Goal: Transaction & Acquisition: Purchase product/service

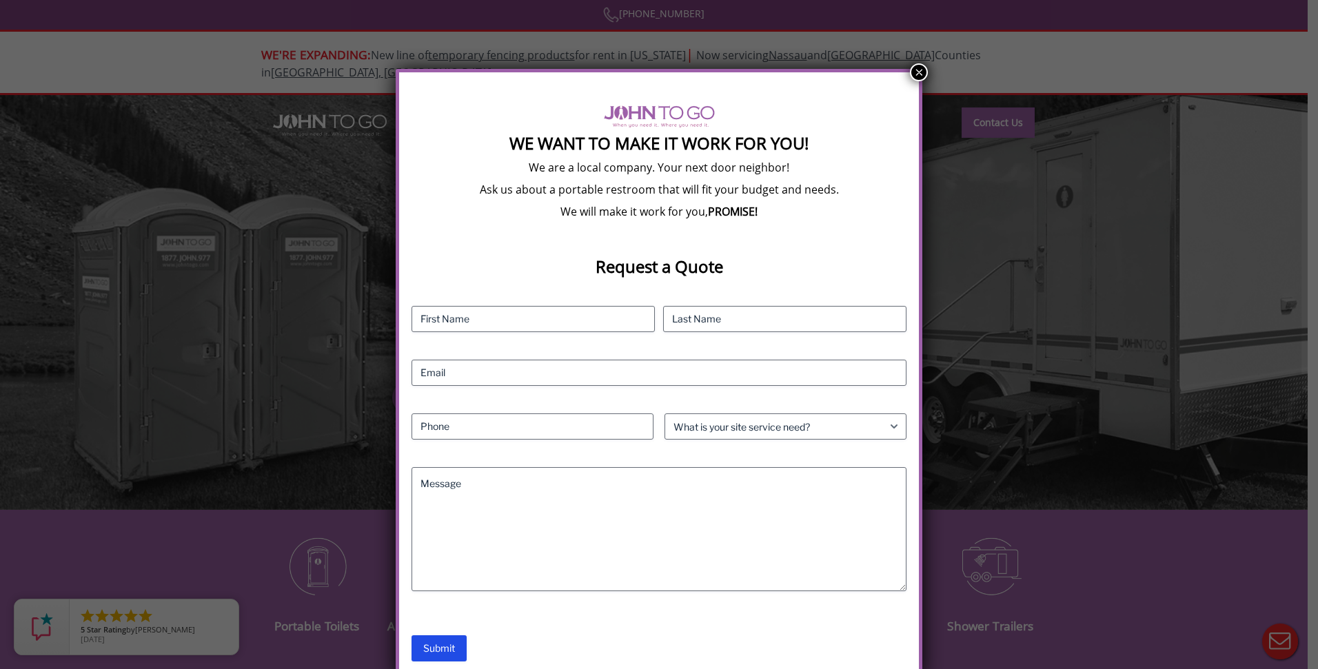
drag, startPoint x: 917, startPoint y: 74, endPoint x: 584, endPoint y: 74, distance: 332.9
click at [917, 74] on button "×" at bounding box center [919, 72] width 18 height 18
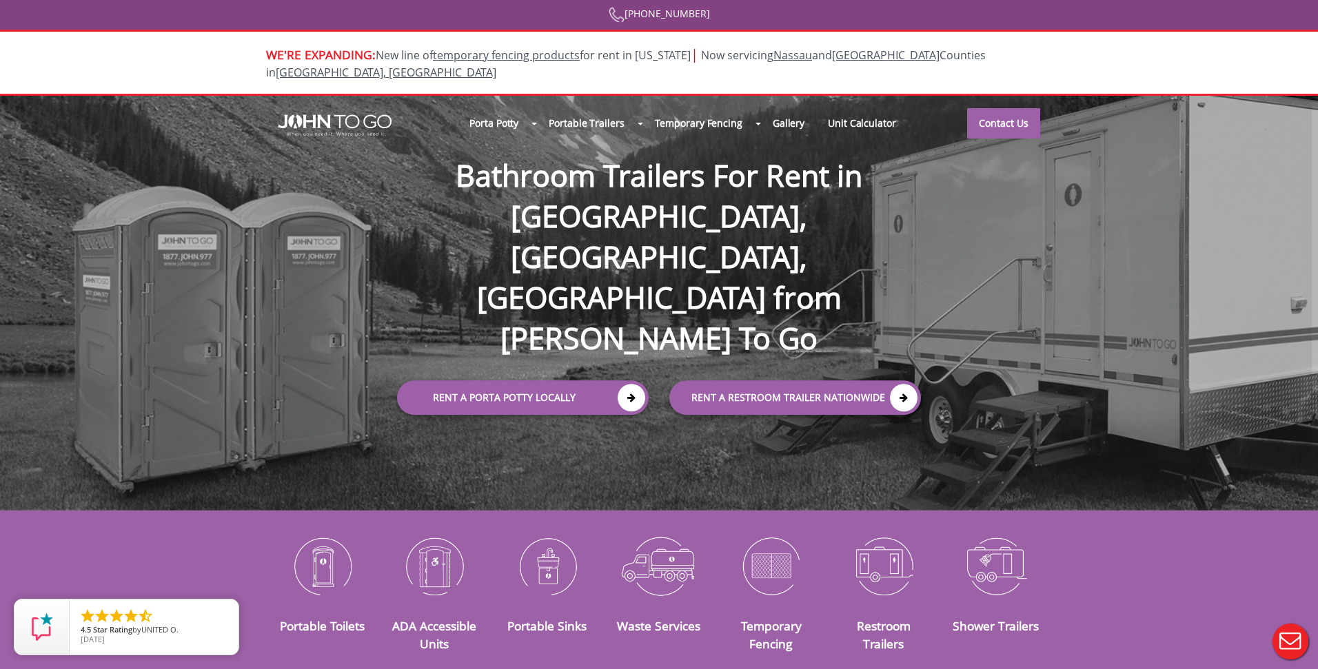
click at [578, 323] on div at bounding box center [659, 334] width 1318 height 669
click at [631, 384] on icon at bounding box center [632, 398] width 28 height 28
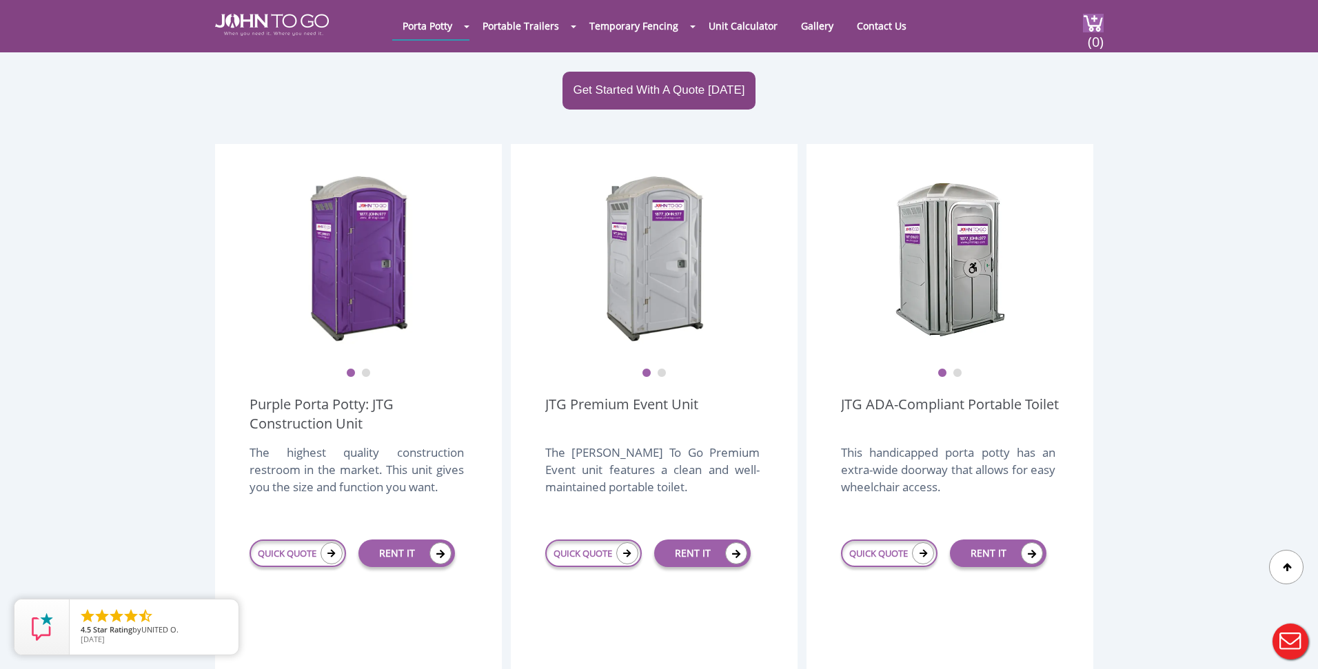
scroll to position [303, 0]
click at [385, 540] on link "RENT IT" at bounding box center [406, 554] width 96 height 28
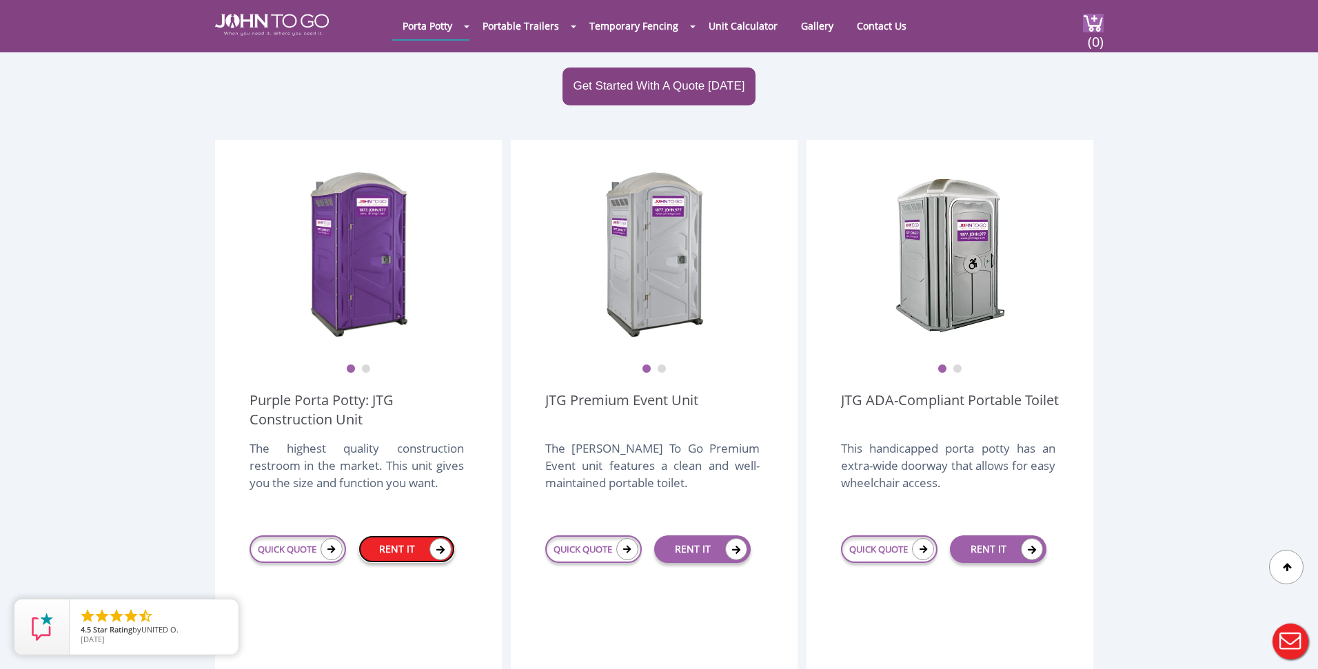
scroll to position [307, 0]
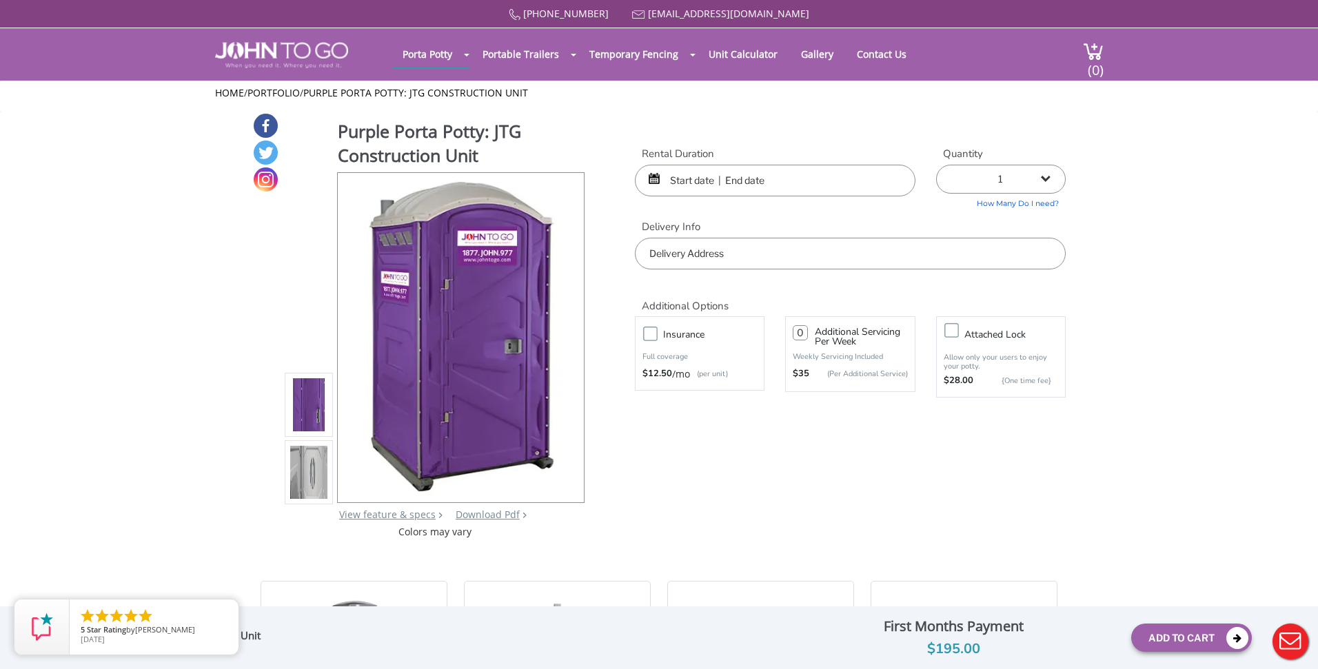
click at [685, 181] on input "text" at bounding box center [775, 181] width 281 height 32
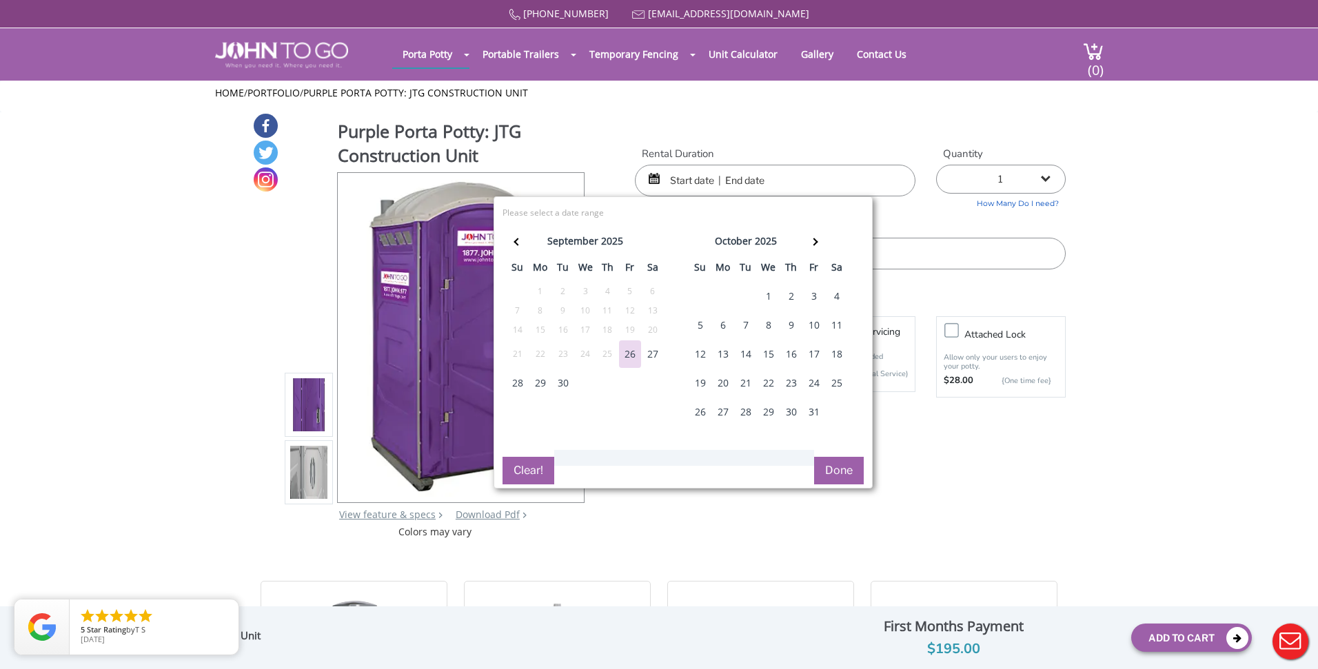
click at [539, 381] on div "29" at bounding box center [540, 383] width 22 height 28
click at [850, 468] on button "Done" at bounding box center [839, 471] width 50 height 28
type input "0"
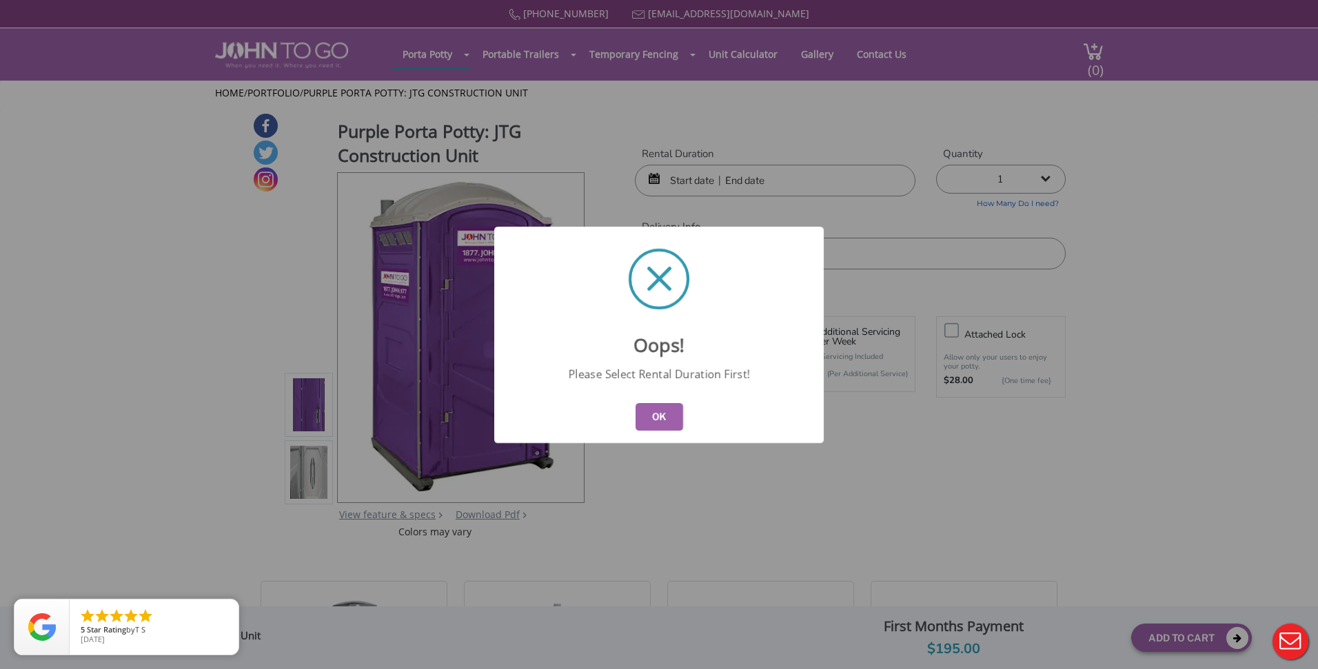
click at [664, 421] on button "OK" at bounding box center [659, 417] width 48 height 28
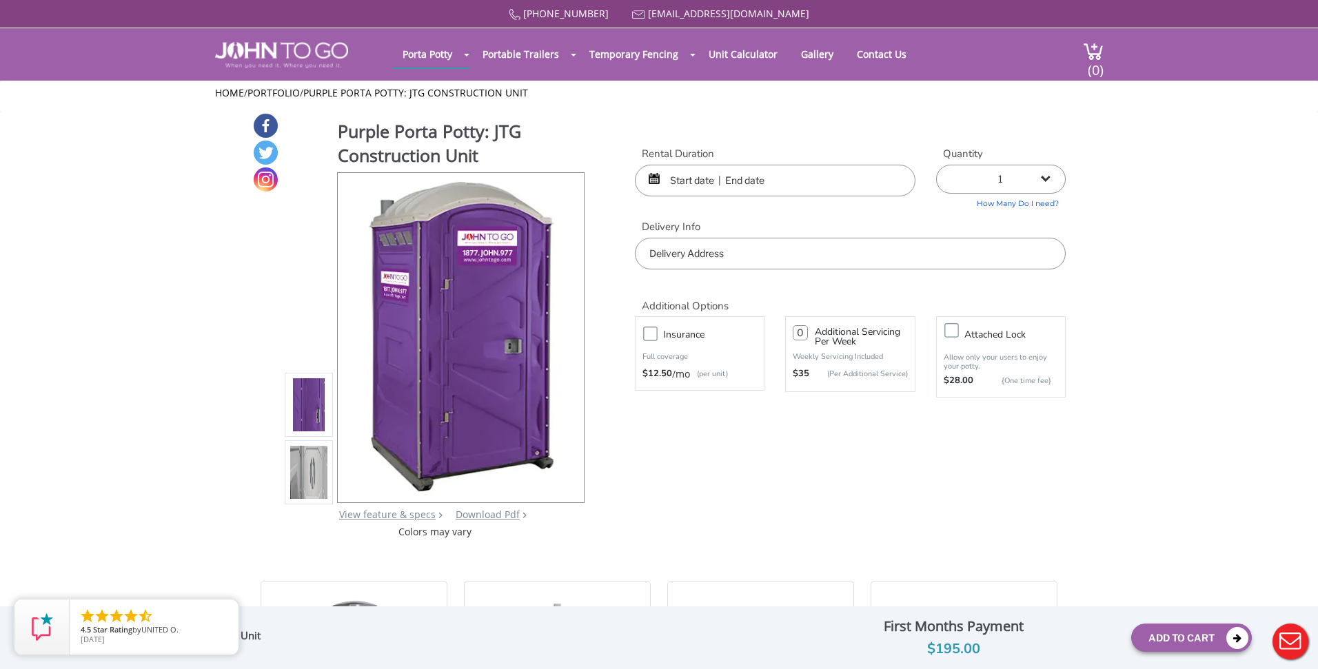
click at [688, 182] on input "text" at bounding box center [775, 181] width 281 height 32
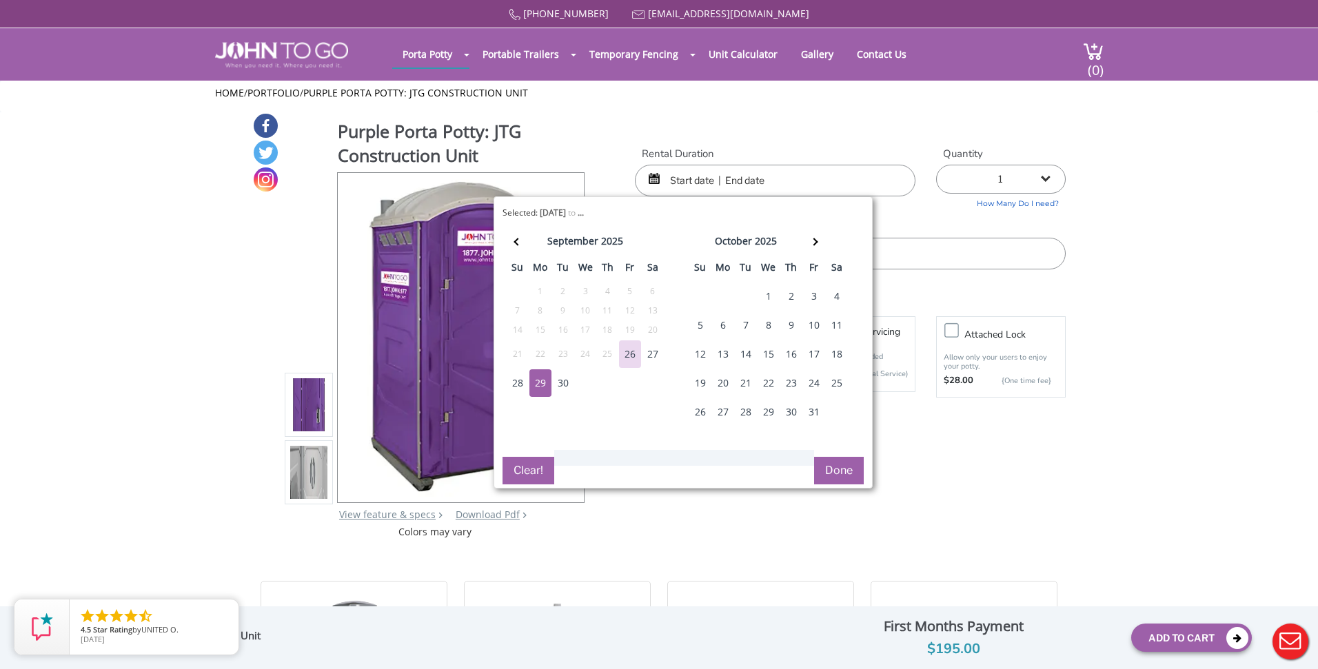
click at [538, 382] on div "29" at bounding box center [540, 383] width 22 height 28
type input "09/29/2025 to 09/29/2025"
click at [819, 240] on th at bounding box center [813, 244] width 23 height 28
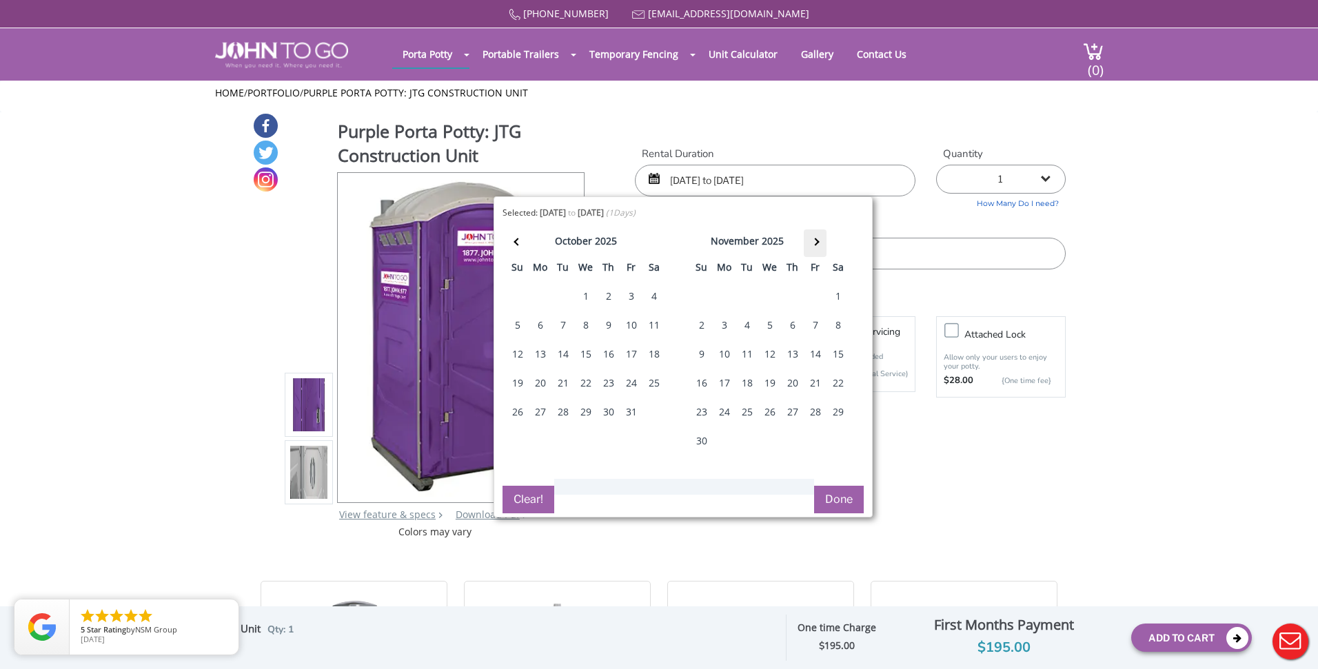
click at [819, 240] on th at bounding box center [815, 244] width 23 height 28
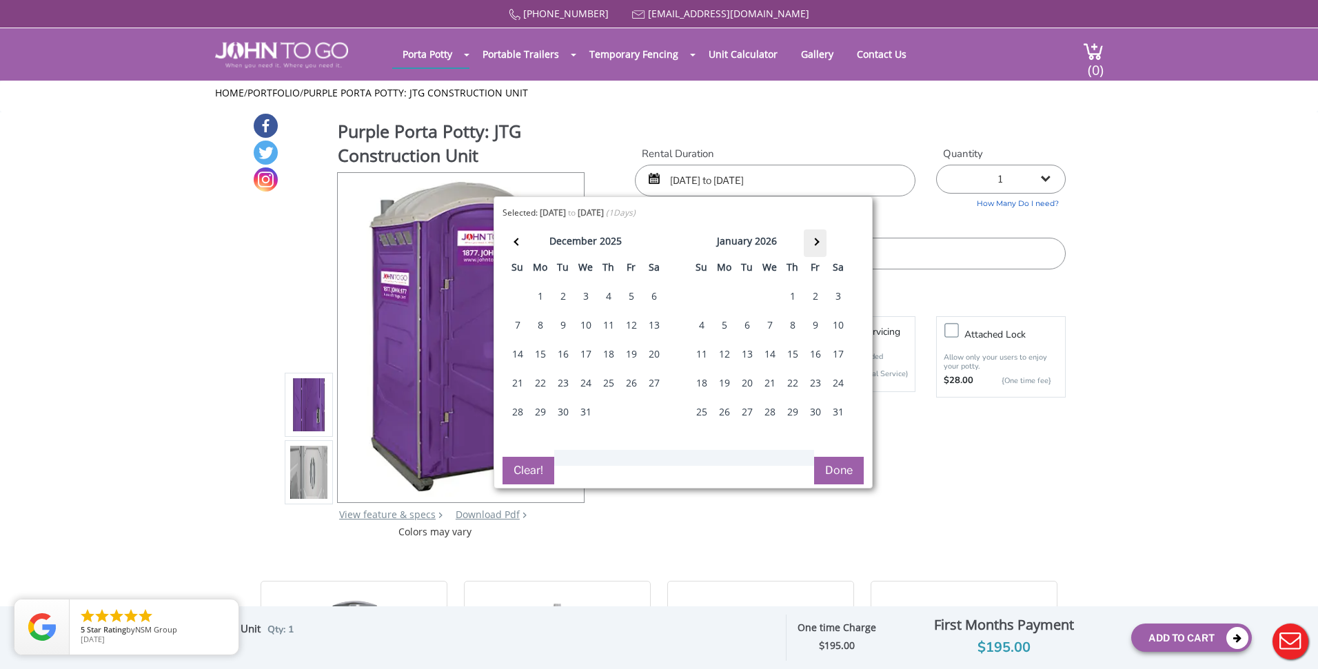
click at [819, 240] on th at bounding box center [815, 244] width 23 height 28
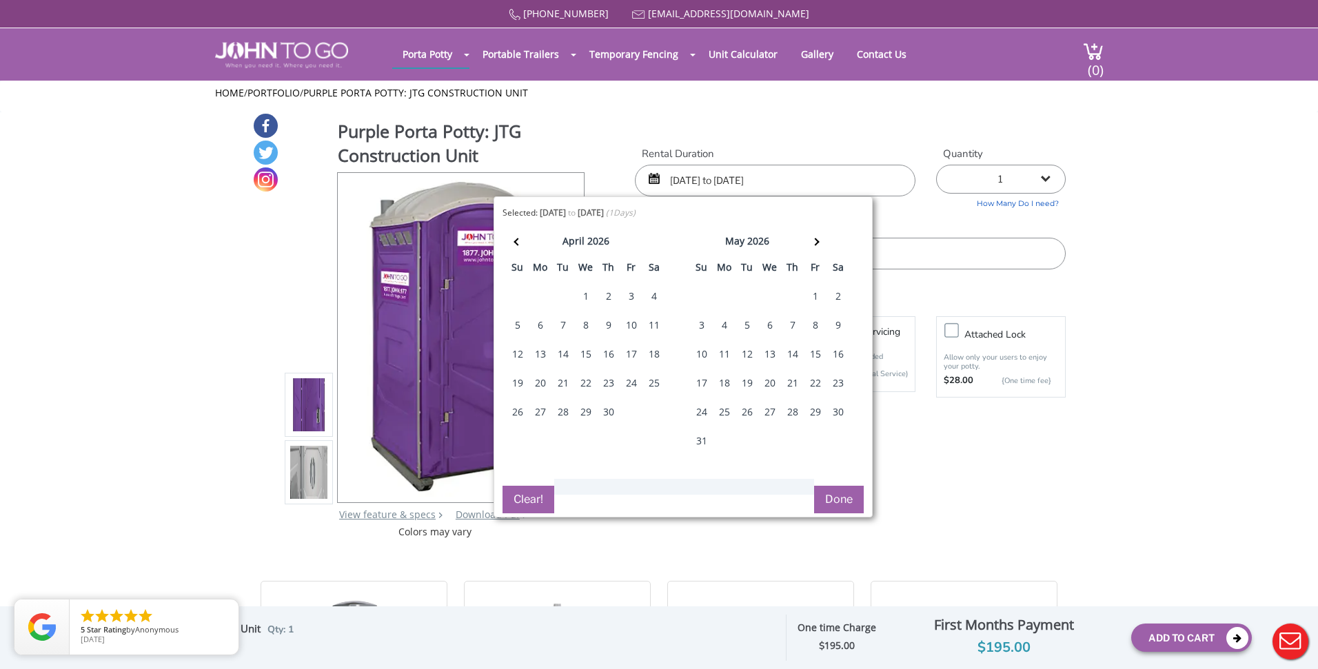
click at [723, 381] on div "18" at bounding box center [724, 383] width 22 height 28
click at [835, 500] on button "Done" at bounding box center [839, 500] width 50 height 28
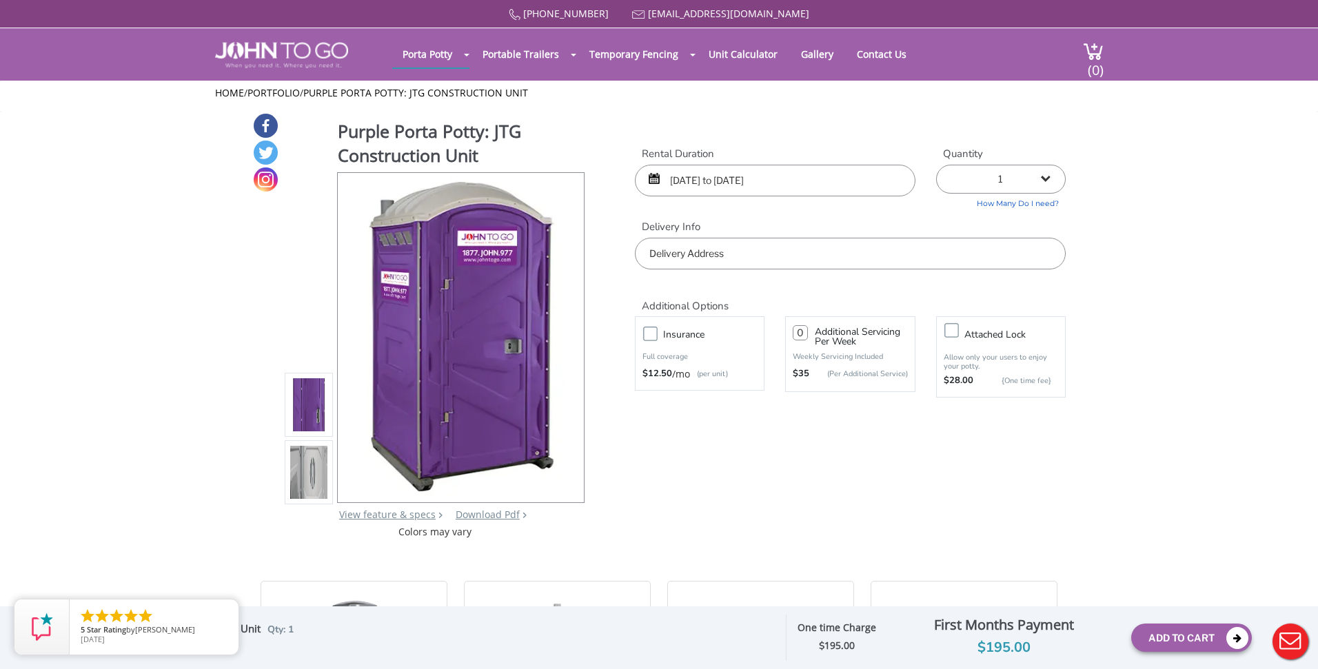
click at [731, 259] on input "text" at bounding box center [850, 254] width 431 height 32
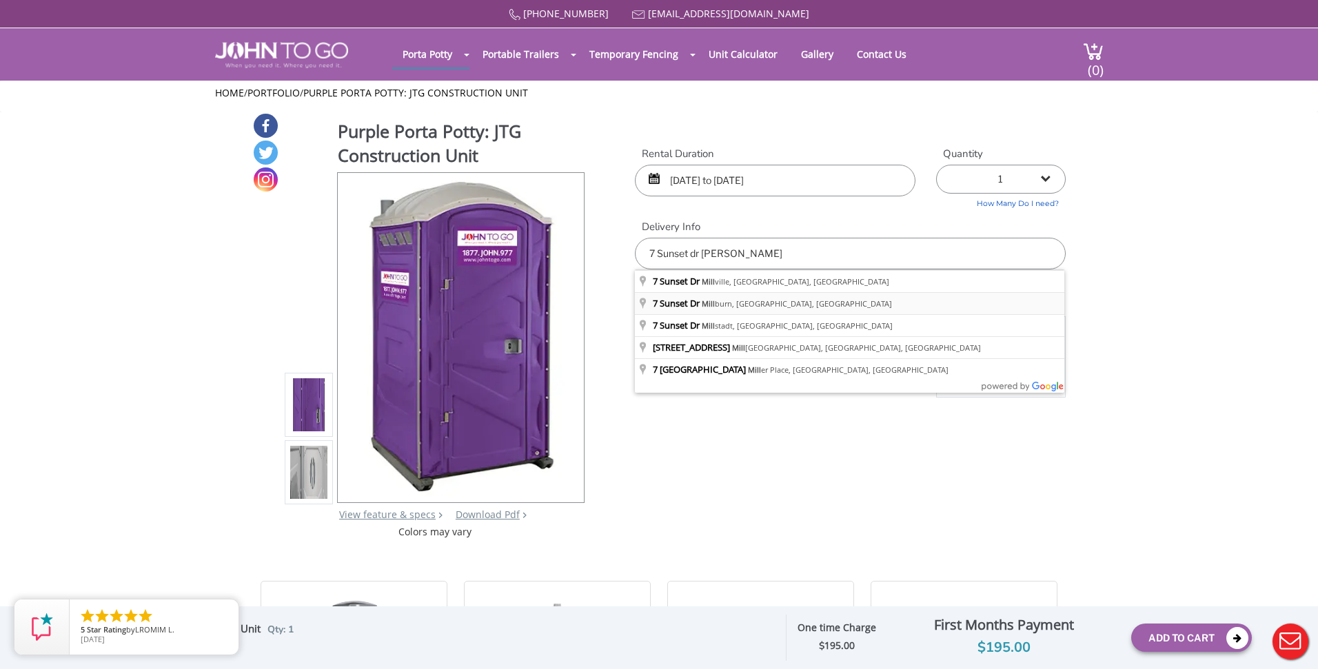
type input "7 Sunset Dr, Millburn, NJ, USA"
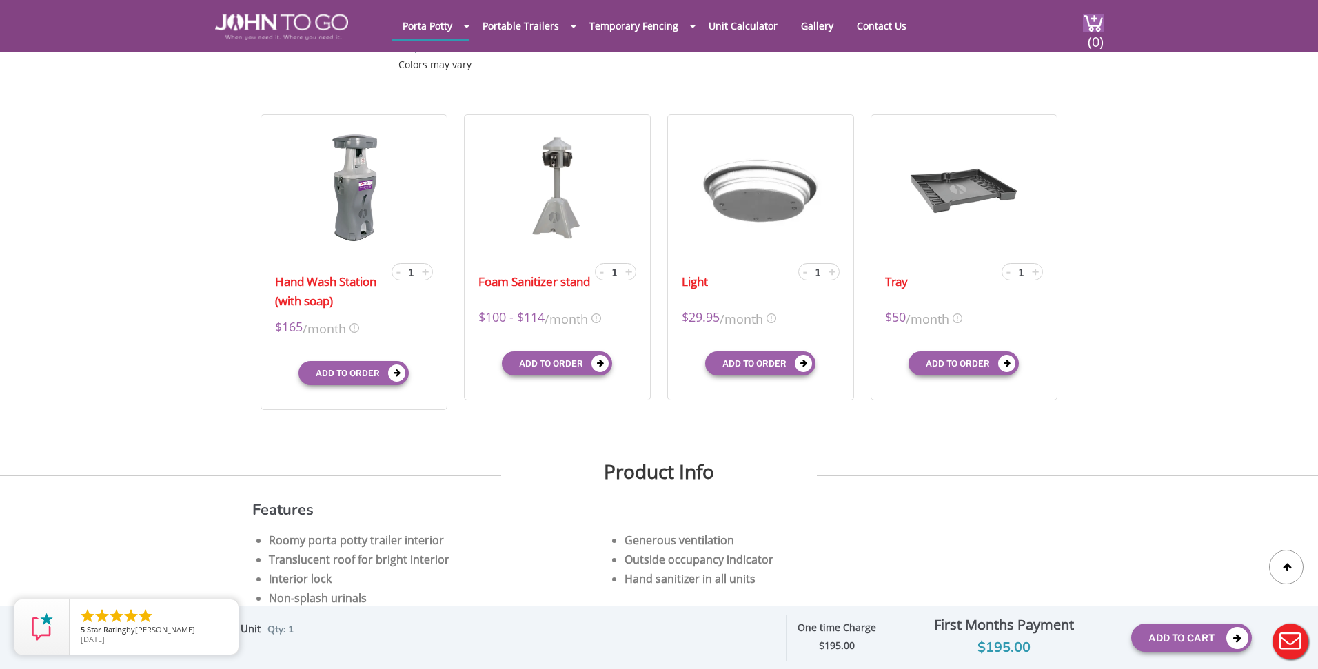
scroll to position [411, 0]
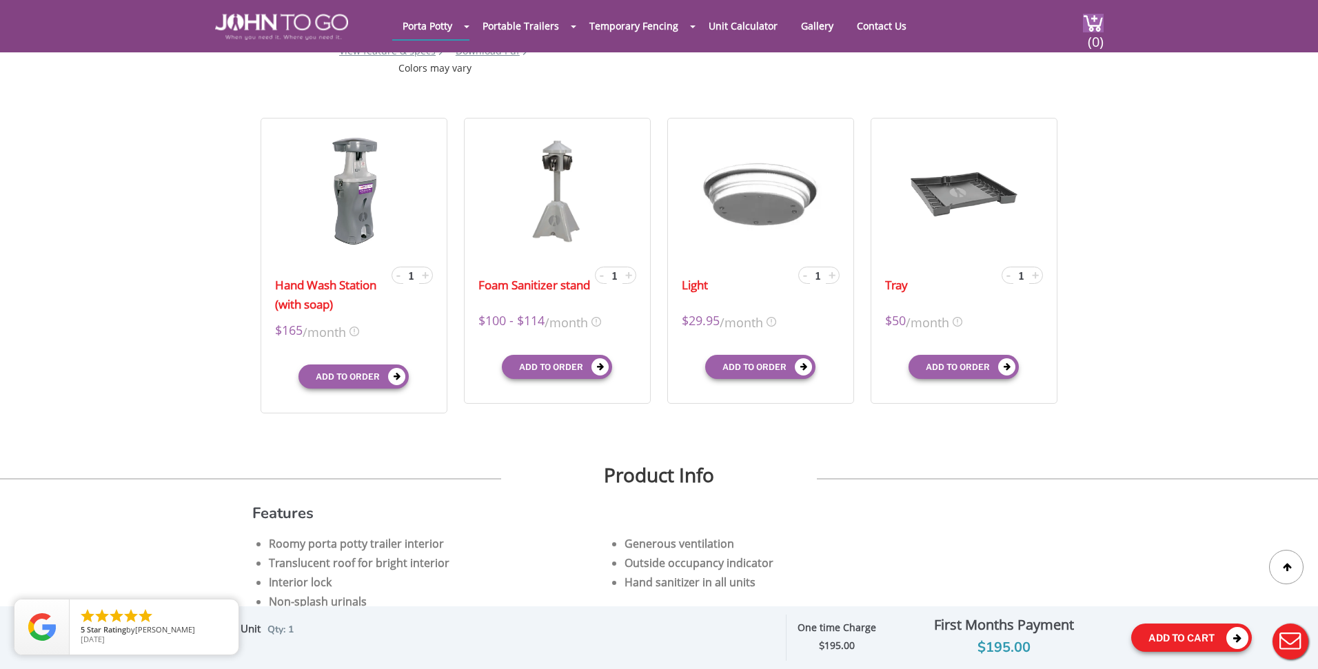
click at [1190, 638] on button "Add To Cart" at bounding box center [1191, 638] width 121 height 28
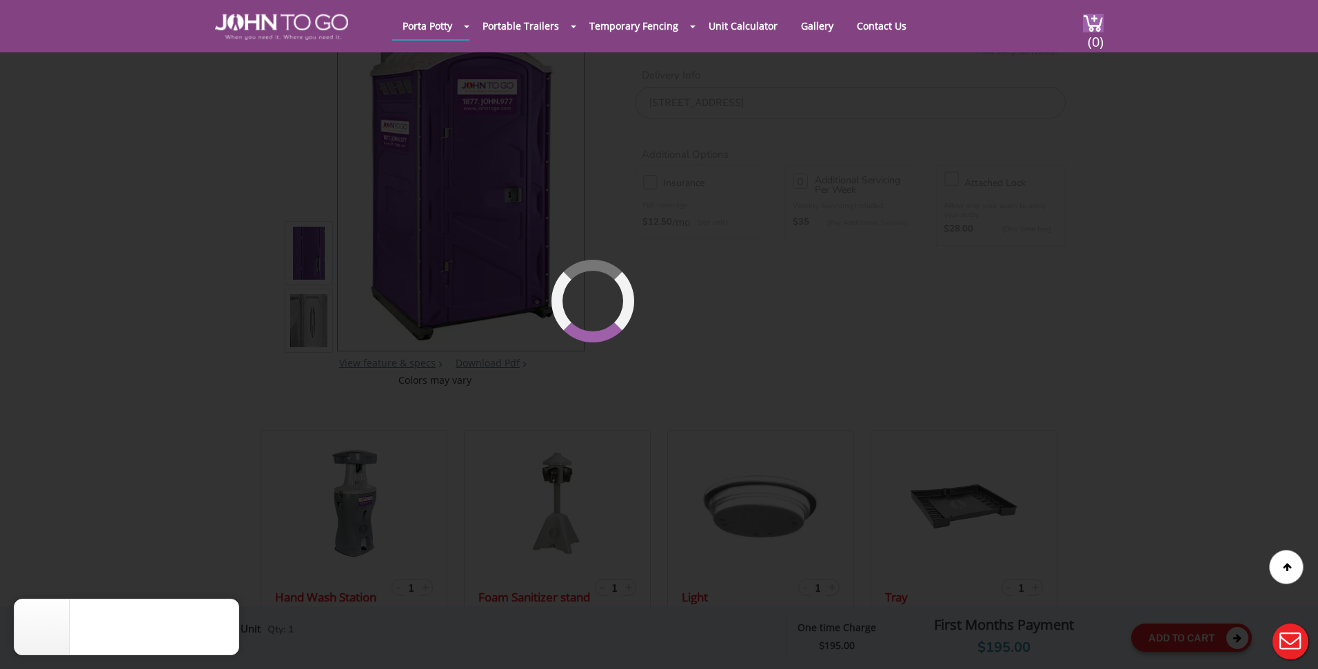
scroll to position [94, 0]
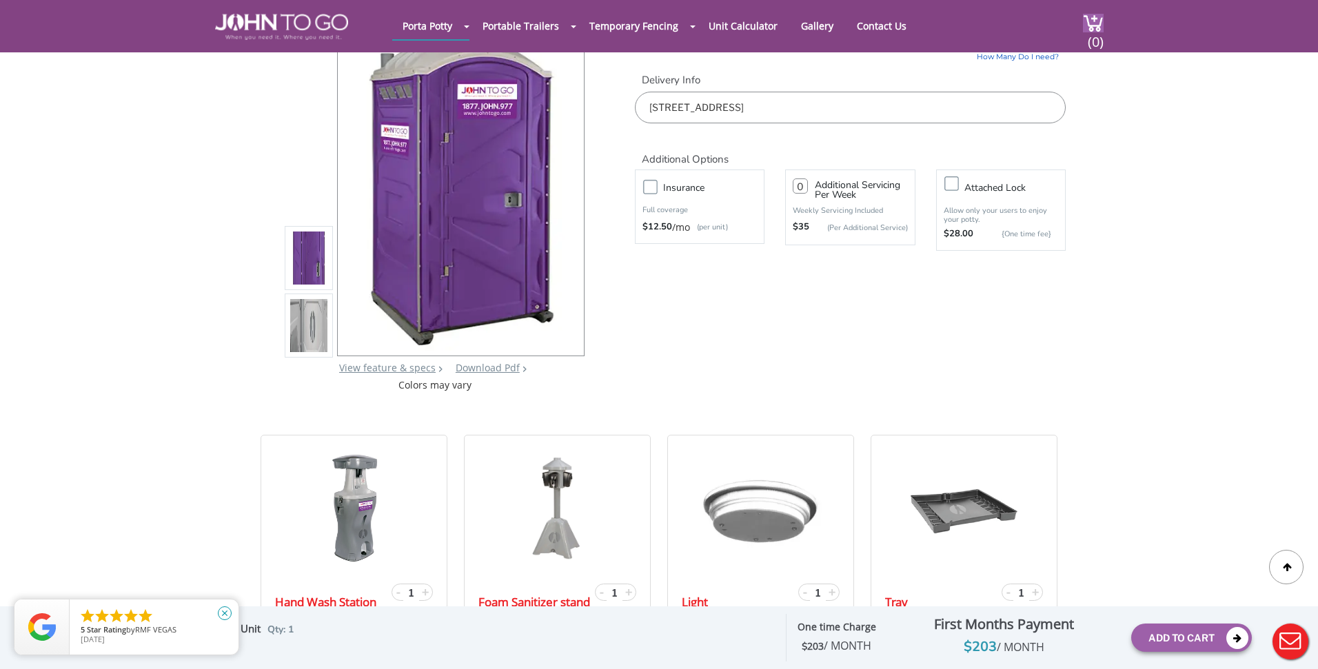
click at [225, 615] on icon "close" at bounding box center [225, 614] width 14 height 14
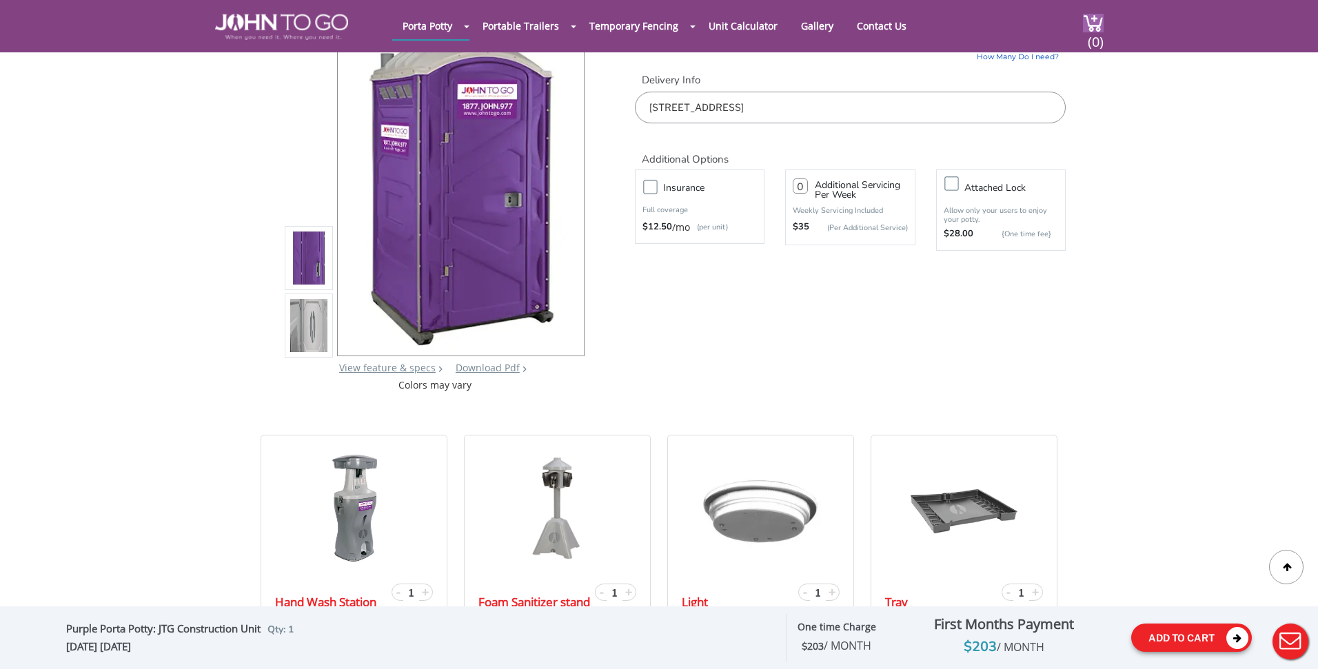
drag, startPoint x: 1033, startPoint y: 635, endPoint x: 1193, endPoint y: 643, distance: 160.1
click at [1041, 634] on div "First Months Payment $203 / MONTH" at bounding box center [1003, 636] width 234 height 44
click at [1192, 640] on button "Add To Cart" at bounding box center [1191, 638] width 121 height 28
click at [1092, 26] on span "(0)" at bounding box center [1095, 36] width 17 height 30
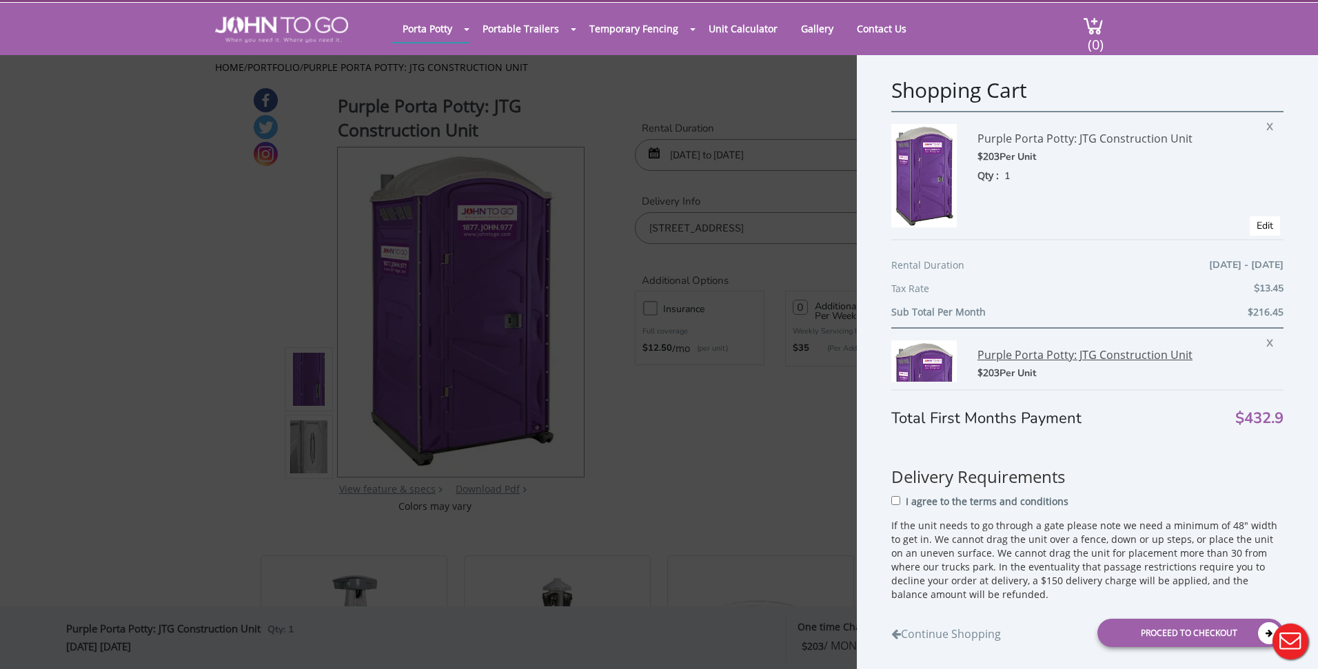
scroll to position [0, 0]
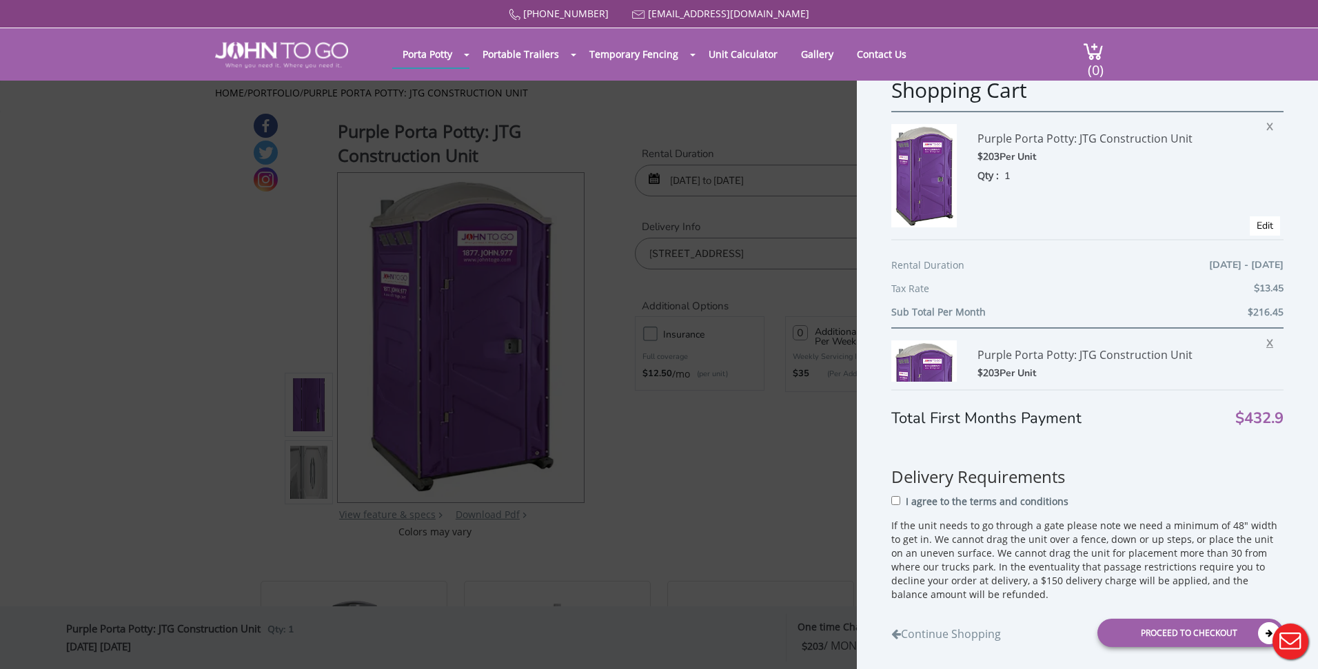
click at [1272, 341] on span "X" at bounding box center [1273, 341] width 14 height 18
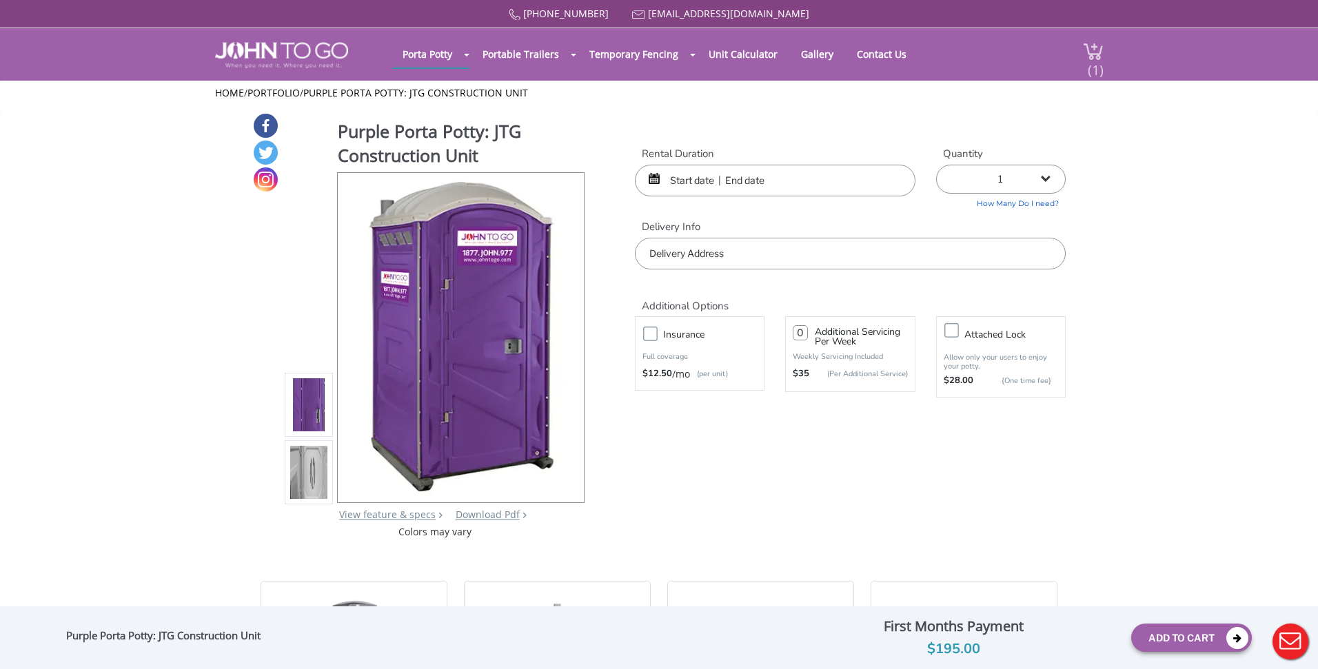
click at [1085, 60] on img at bounding box center [1093, 51] width 21 height 19
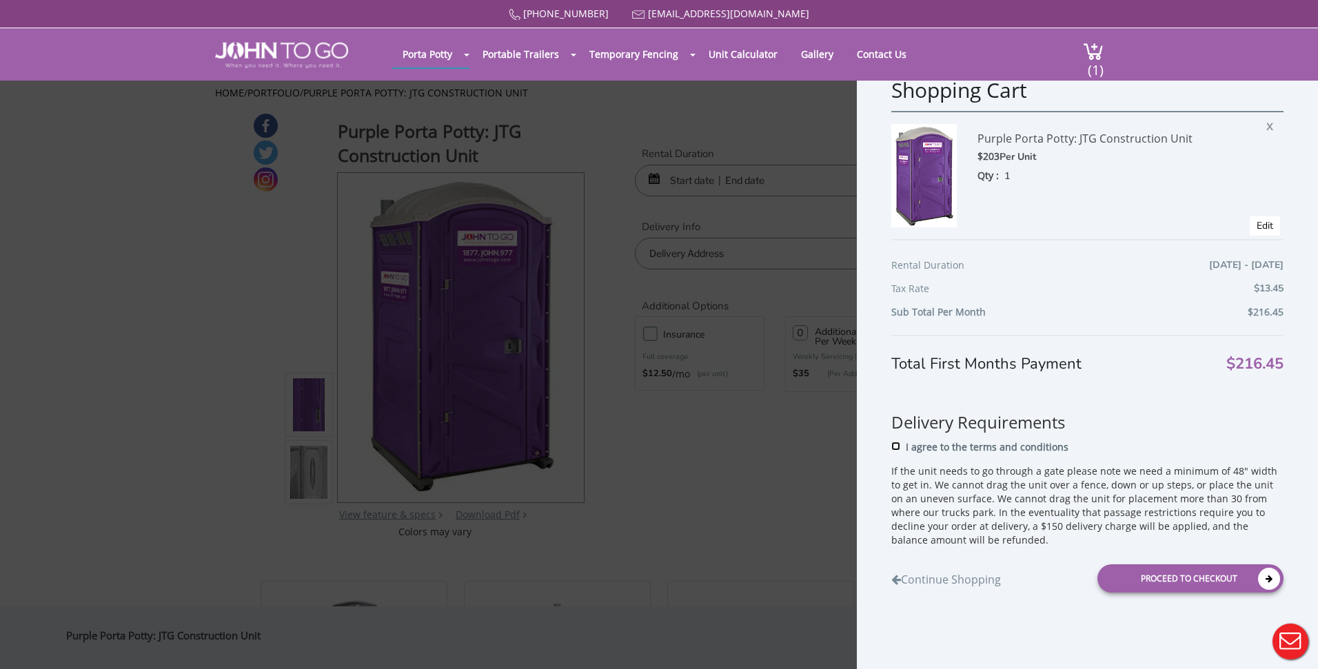
click at [895, 447] on input "I agree to the terms and conditions" at bounding box center [895, 446] width 9 height 9
checkbox input "true"
click at [1199, 576] on div "Proceed to Checkout" at bounding box center [1190, 578] width 186 height 28
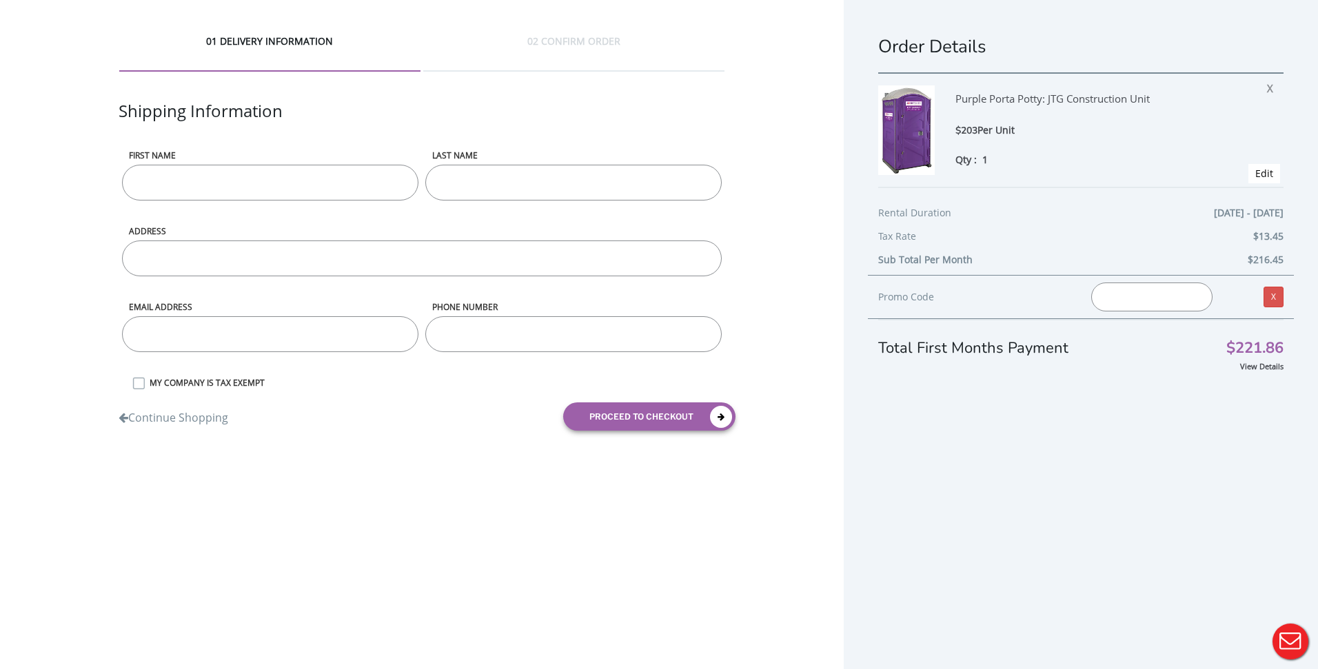
scroll to position [34, 0]
